Goal: Information Seeking & Learning: Learn about a topic

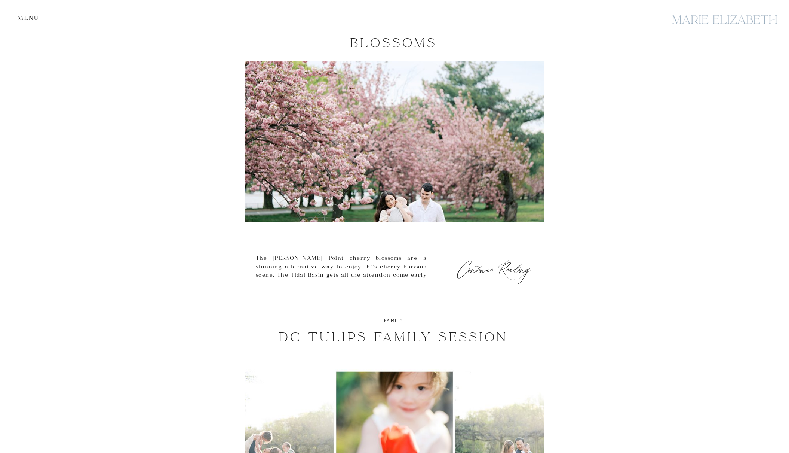
scroll to position [299, 0]
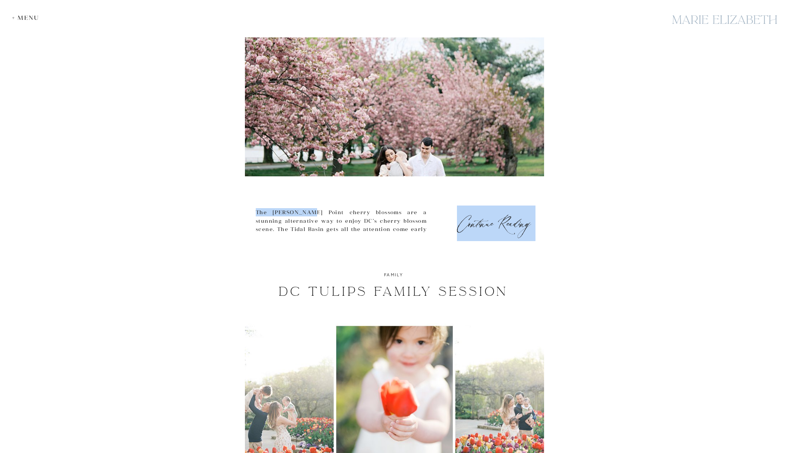
drag, startPoint x: 253, startPoint y: 212, endPoint x: 312, endPoint y: 209, distance: 58.8
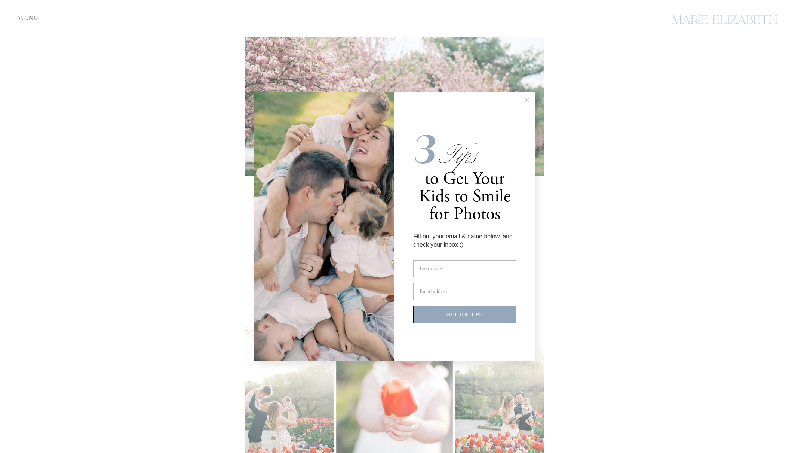
copy div "Continue Reading [GEOGRAPHIC_DATA][PERSON_NAME]"
click at [529, 101] on line at bounding box center [527, 99] width 3 height 3
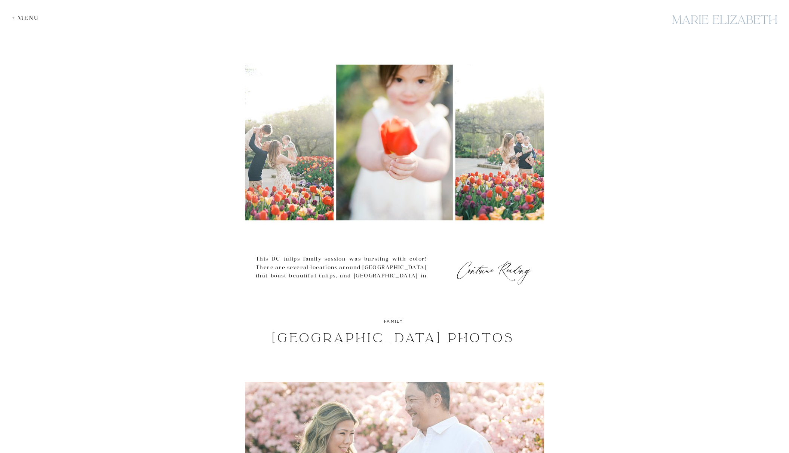
scroll to position [561, 0]
drag, startPoint x: 317, startPoint y: 277, endPoint x: 420, endPoint y: 275, distance: 103.6
click at [420, 275] on p "This DC tulips family session was bursting with color! There are several locati…" at bounding box center [341, 287] width 171 height 67
copy p "Brookside Gardens in Silver Spring"
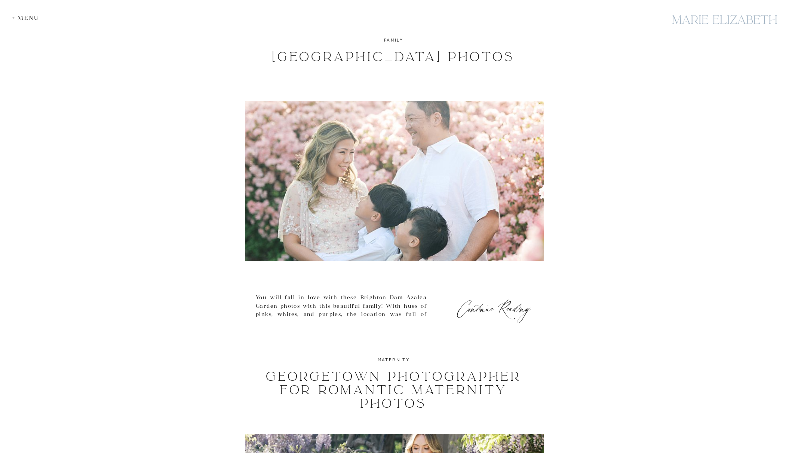
scroll to position [860, 0]
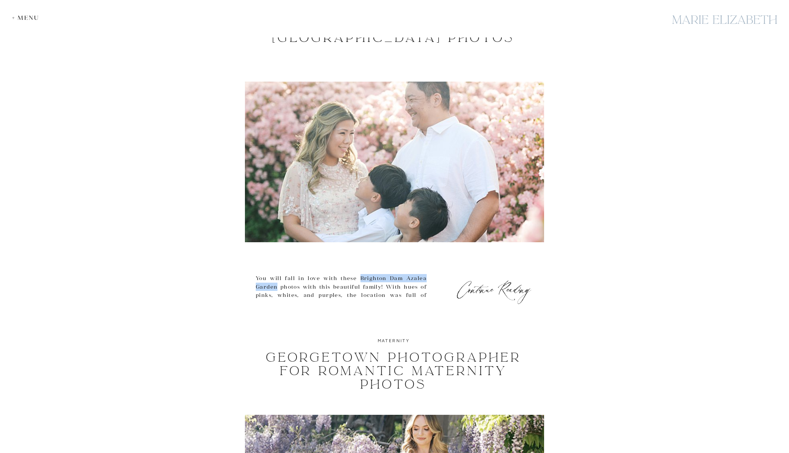
drag, startPoint x: 361, startPoint y: 277, endPoint x: 277, endPoint y: 285, distance: 84.9
click at [277, 285] on p "You will fall in love with these Brighton Dam Azalea Garden photos with this be…" at bounding box center [341, 303] width 171 height 59
copy p "Brighton Dam Azalea Garden"
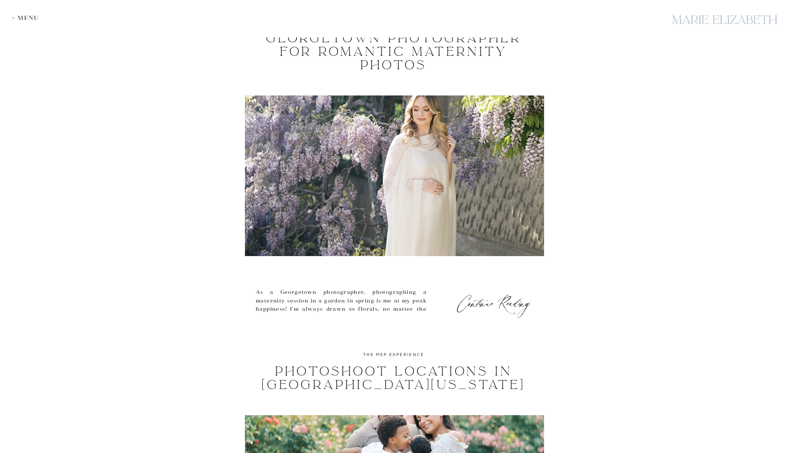
scroll to position [1234, 0]
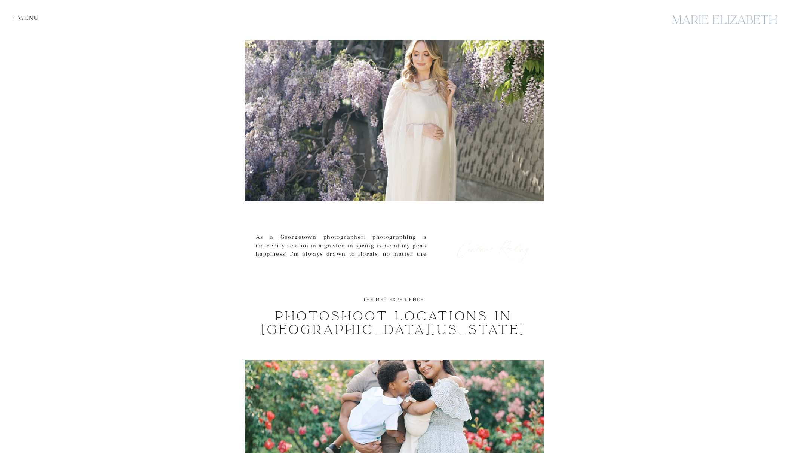
click at [502, 247] on h3 "Continue Reading" at bounding box center [494, 246] width 79 height 10
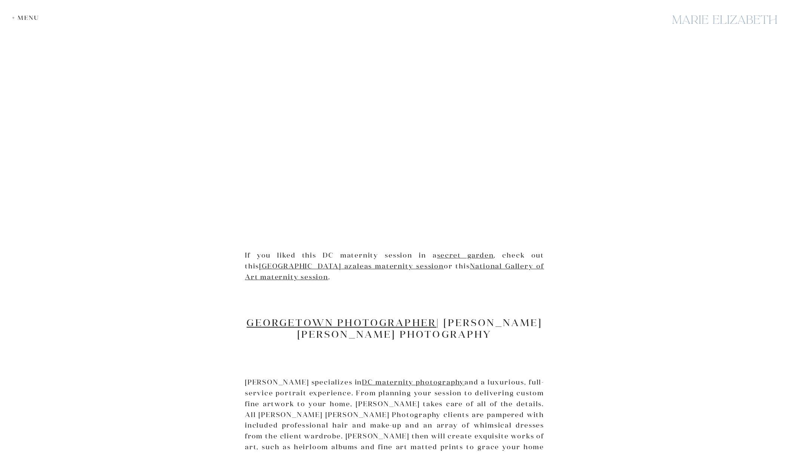
scroll to position [1010, 0]
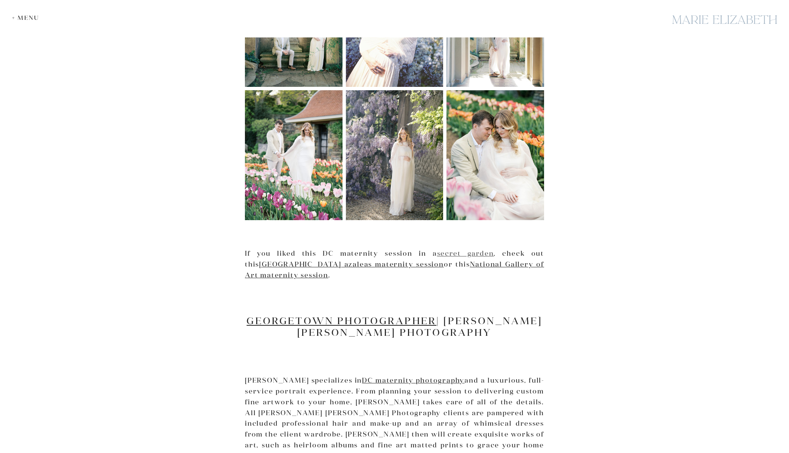
click at [443, 254] on link "secret garden" at bounding box center [465, 253] width 57 height 9
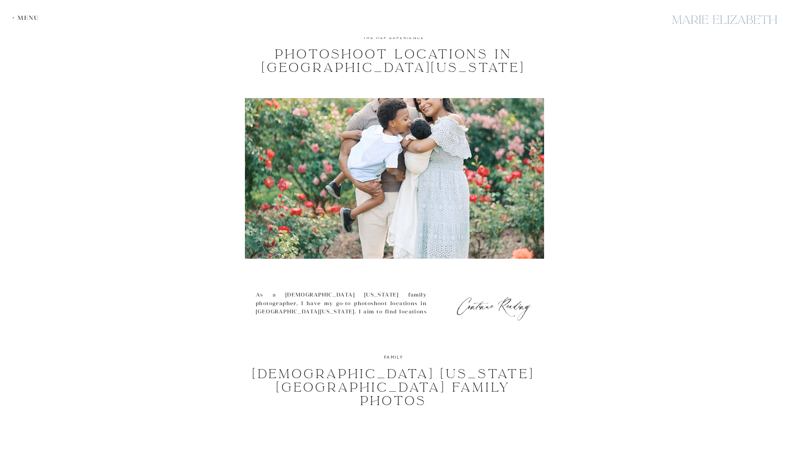
scroll to position [1534, 0]
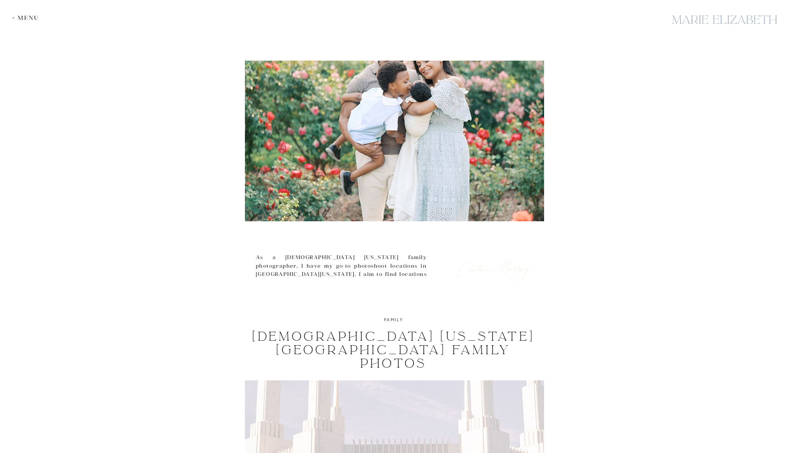
click at [489, 262] on h3 "Continue Reading" at bounding box center [494, 266] width 79 height 10
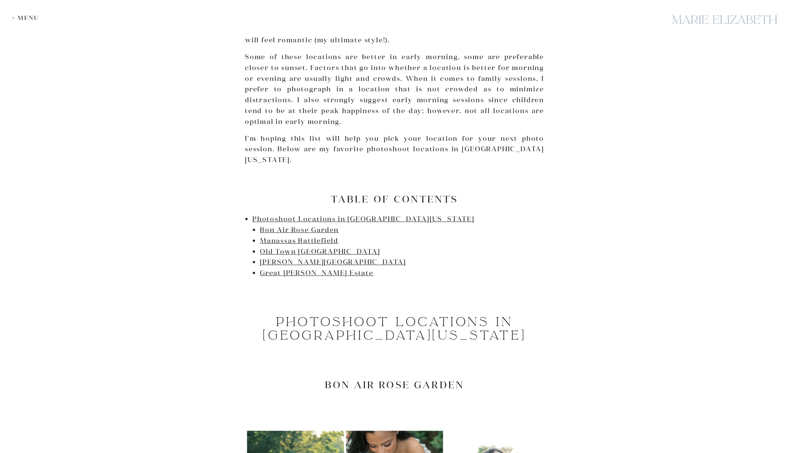
scroll to position [299, 0]
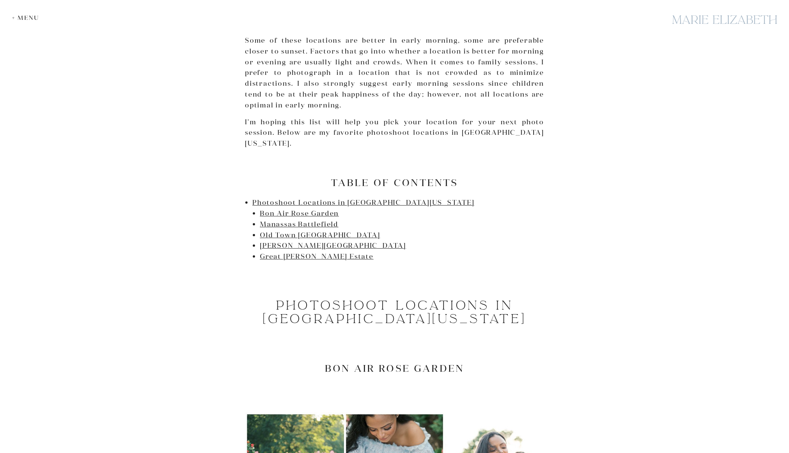
drag, startPoint x: 308, startPoint y: 235, endPoint x: 562, endPoint y: 232, distance: 254.4
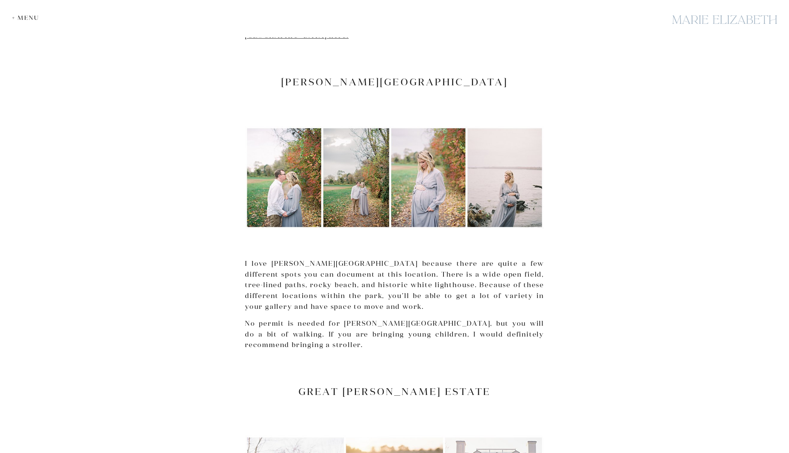
scroll to position [1945, 0]
drag, startPoint x: 285, startPoint y: 232, endPoint x: 332, endPoint y: 232, distance: 46.8
click at [332, 257] on p "I love Jones Point Park because there are quite a few different spots you can d…" at bounding box center [394, 284] width 299 height 54
copy p "Jones Point Park"
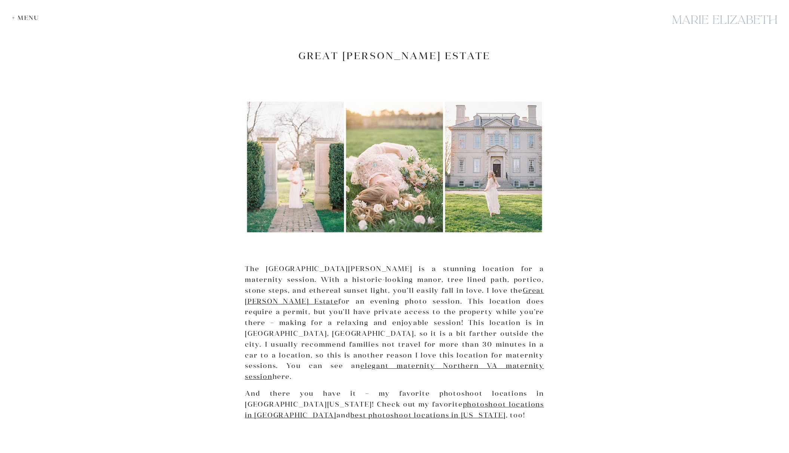
scroll to position [2282, 0]
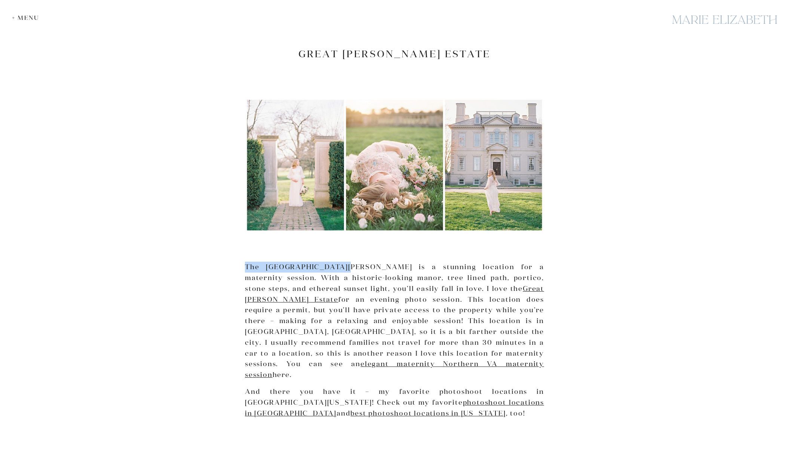
drag, startPoint x: 246, startPoint y: 224, endPoint x: 337, endPoint y: 224, distance: 90.5
click at [337, 261] on p "The Great Marsh Estate is a stunning location for a maternity session. With a h…" at bounding box center [394, 320] width 299 height 119
copy p "The Great Marsh Estate"
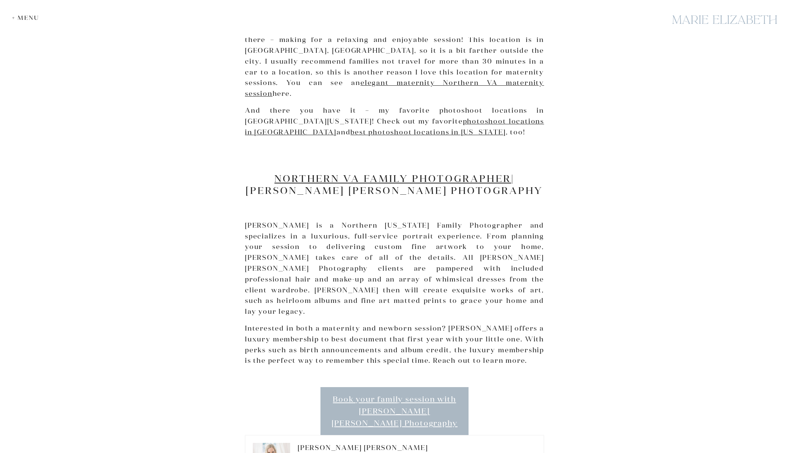
scroll to position [2581, 0]
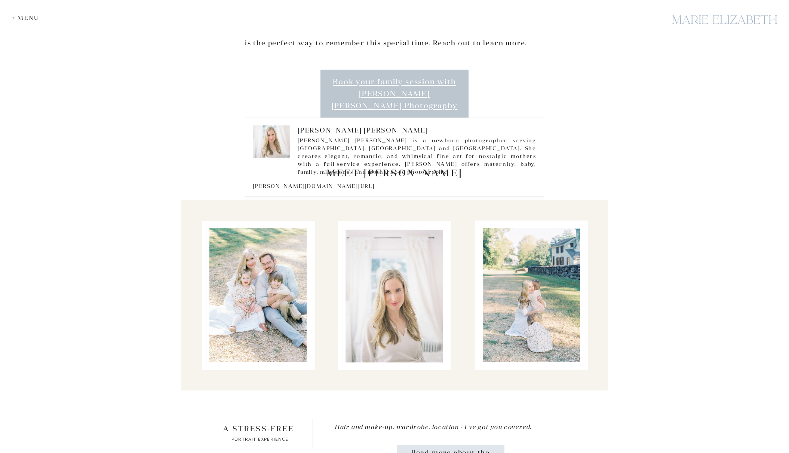
scroll to position [2768, 0]
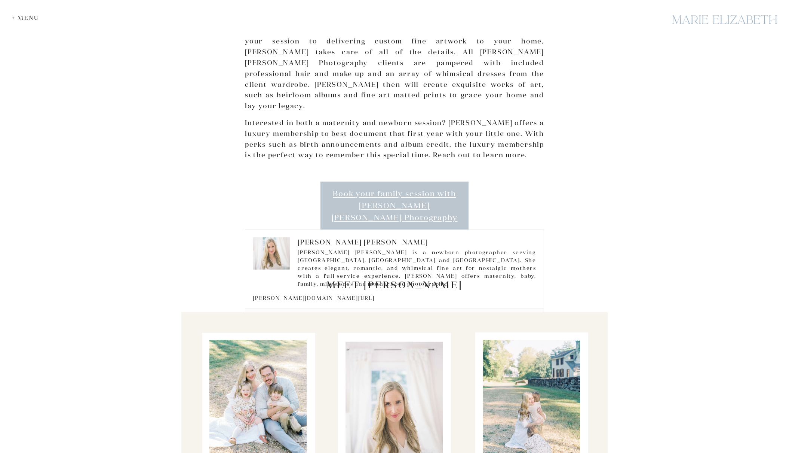
click at [367, 181] on link "Book your family session with Marie Elizabeth Photography" at bounding box center [395, 205] width 148 height 48
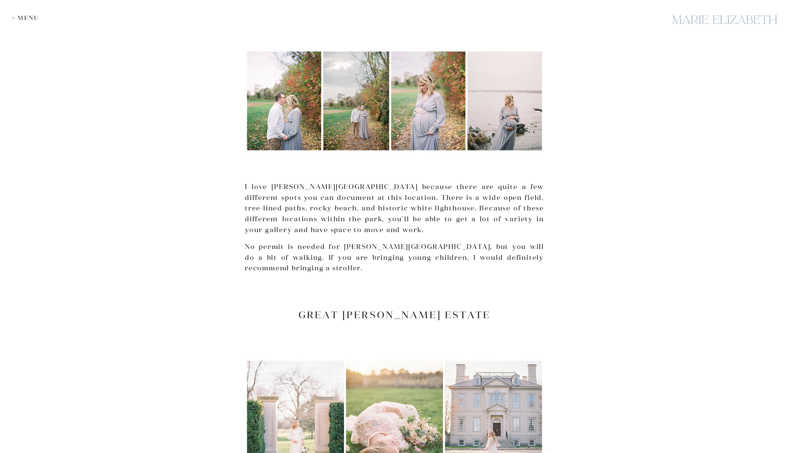
scroll to position [1983, 0]
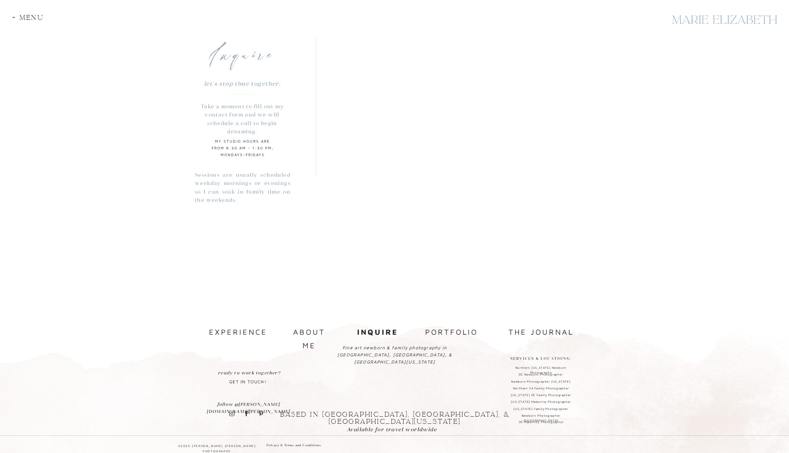
scroll to position [592, 0]
click at [22, 19] on div "+ Menu" at bounding box center [30, 19] width 36 height 10
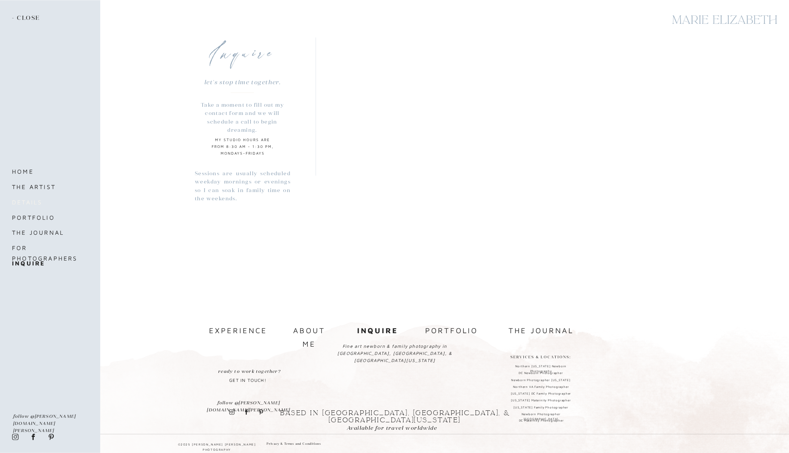
click at [34, 202] on nav "details" at bounding box center [43, 202] width 63 height 10
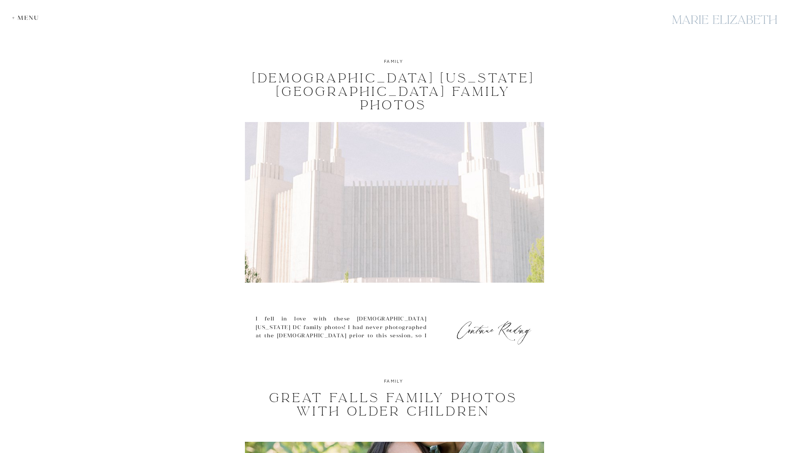
scroll to position [1796, 0]
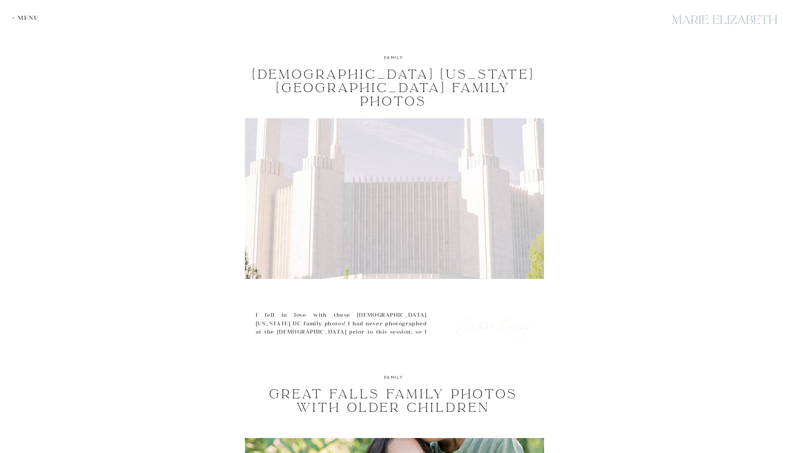
click at [518, 326] on h3 "Continue Reading" at bounding box center [494, 323] width 79 height 10
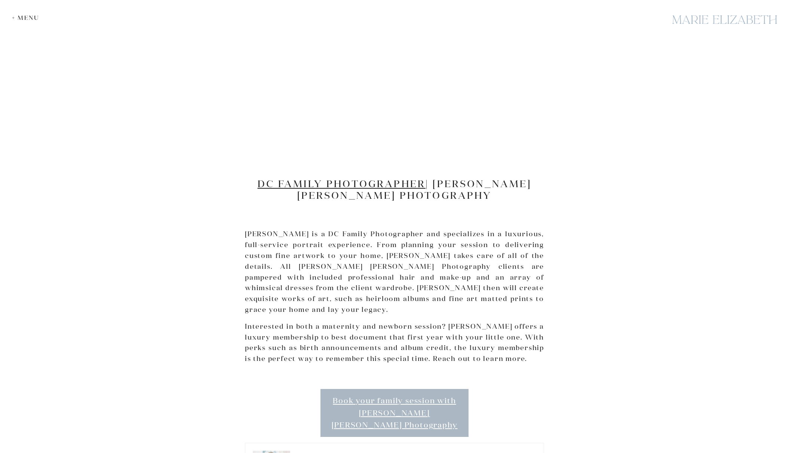
scroll to position [898, 0]
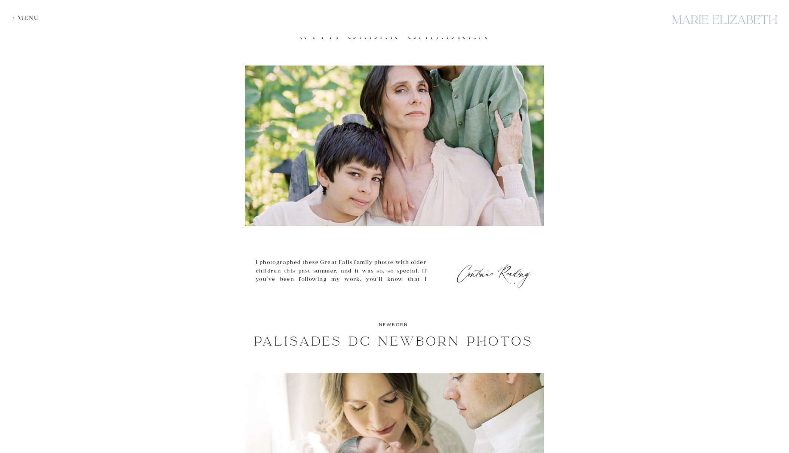
scroll to position [2170, 0]
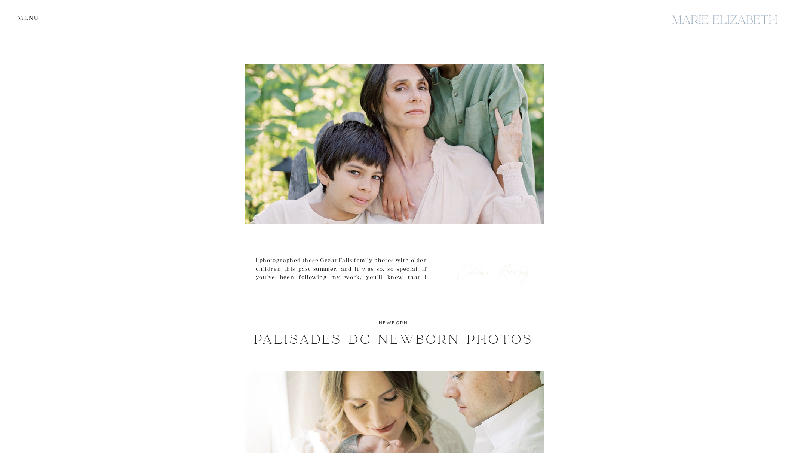
click at [503, 269] on h3 "Continue Reading" at bounding box center [494, 269] width 79 height 10
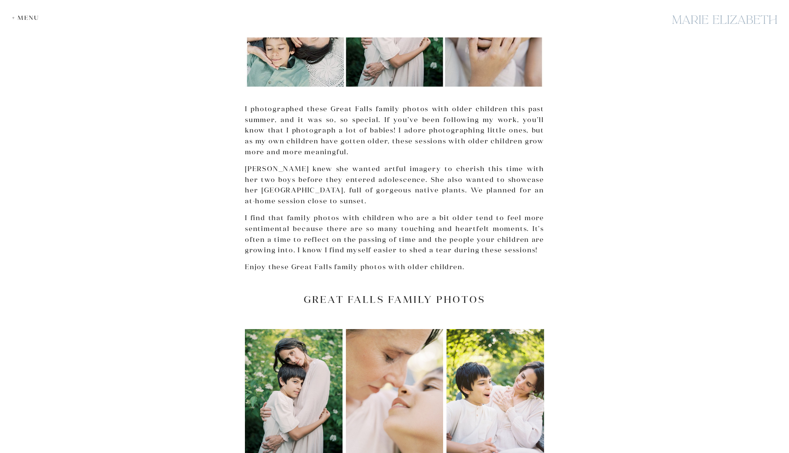
scroll to position [224, 0]
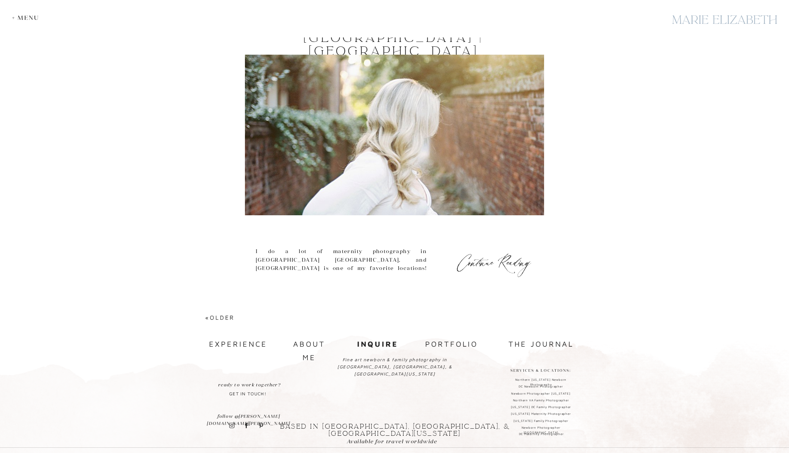
scroll to position [3139, 0]
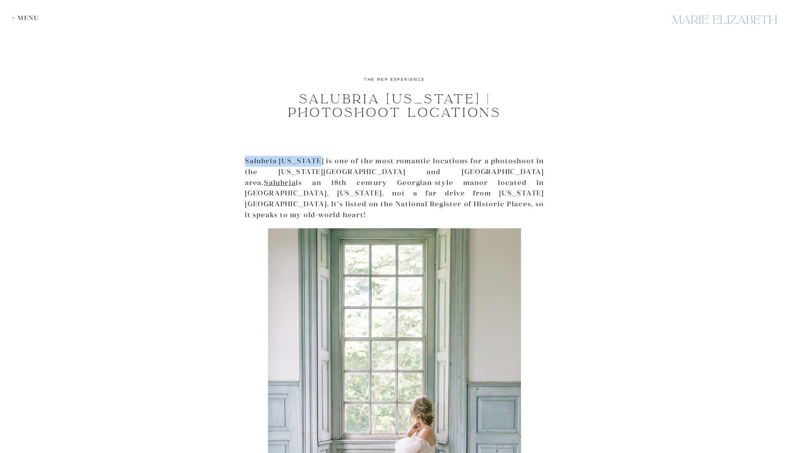
drag, startPoint x: 244, startPoint y: 159, endPoint x: 312, endPoint y: 160, distance: 67.7
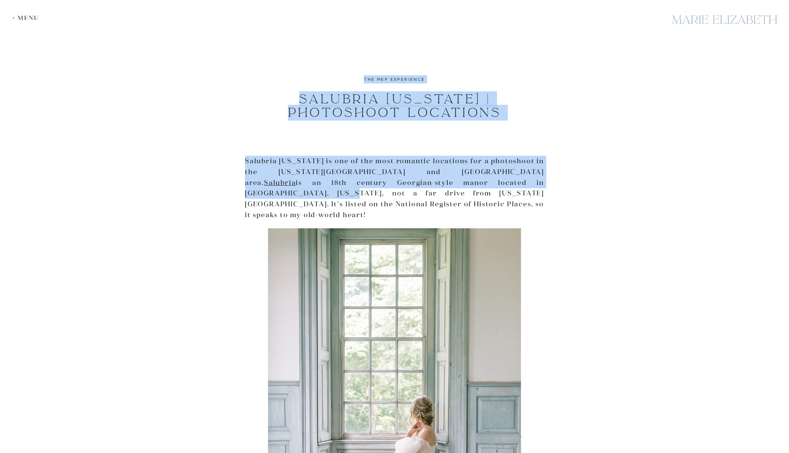
drag, startPoint x: 306, startPoint y: 97, endPoint x: 420, endPoint y: 187, distance: 145.7
copy div "Salubria [US_STATE] | Photoshoot Locations The MEP Experience [GEOGRAPHIC_DATA]…"
